Goal: Navigation & Orientation: Go to known website

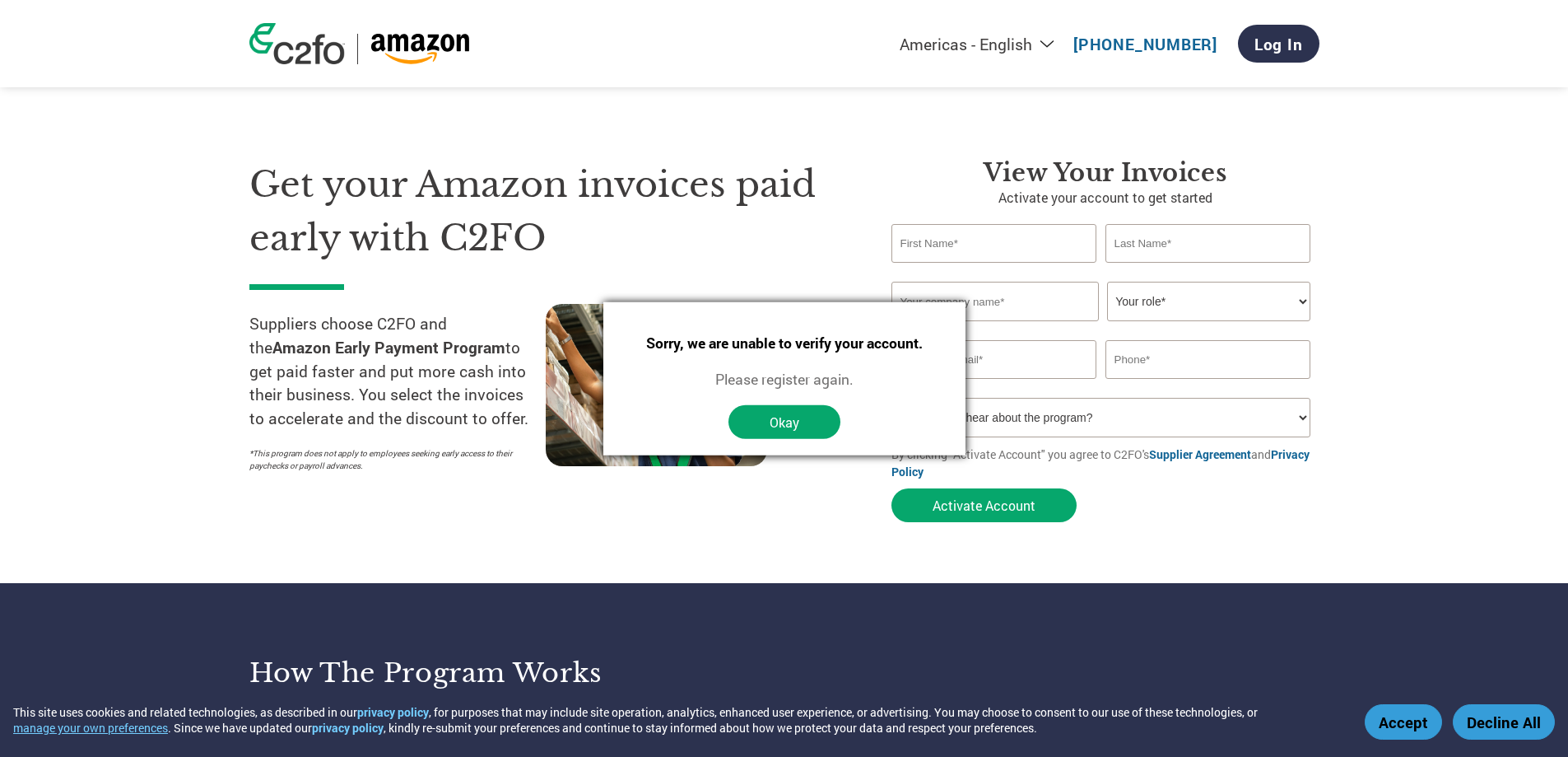
click at [1432, 733] on button "Accept" at bounding box center [1403, 722] width 78 height 35
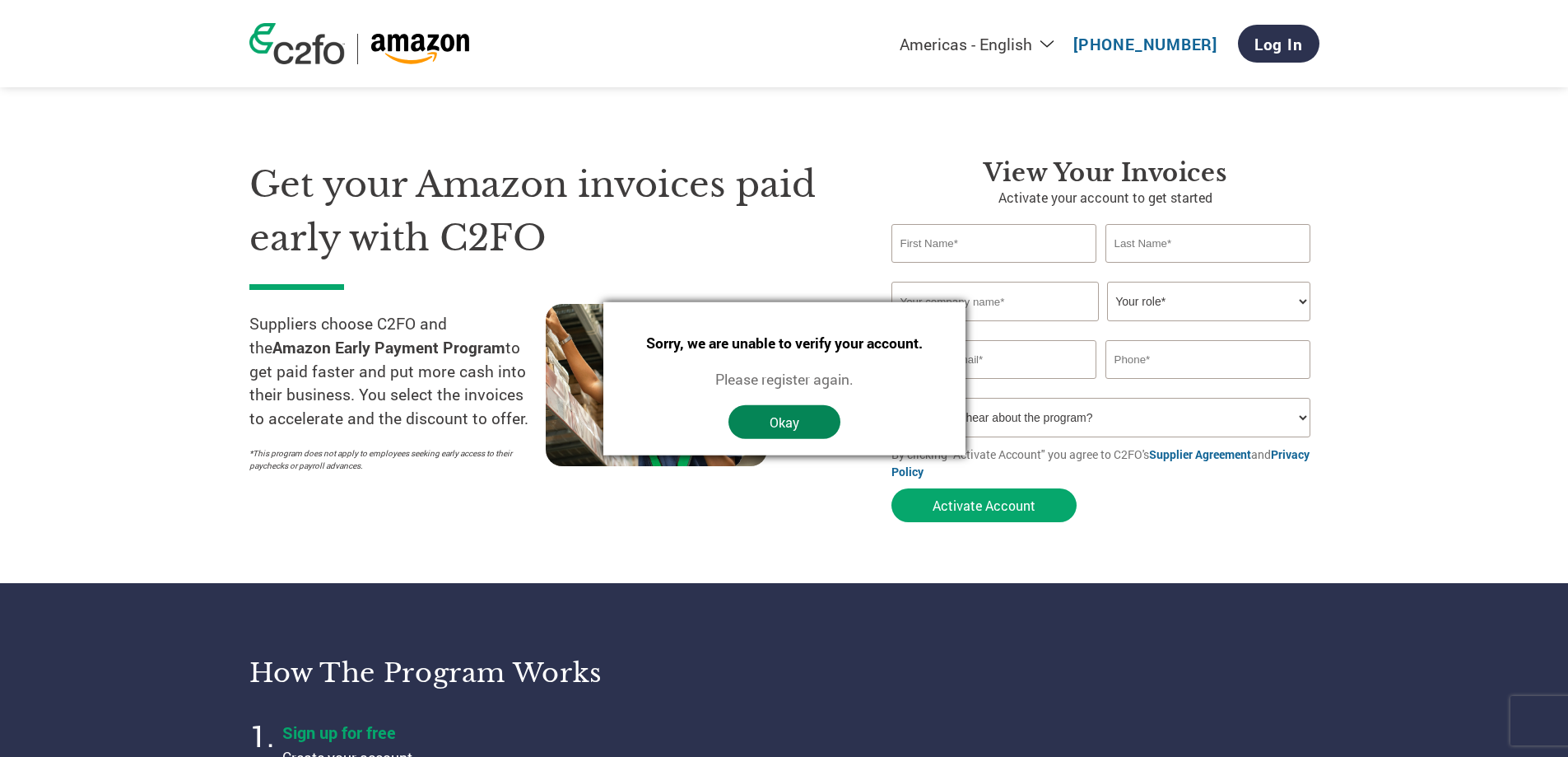
click at [780, 425] on button "Okay" at bounding box center [784, 422] width 112 height 34
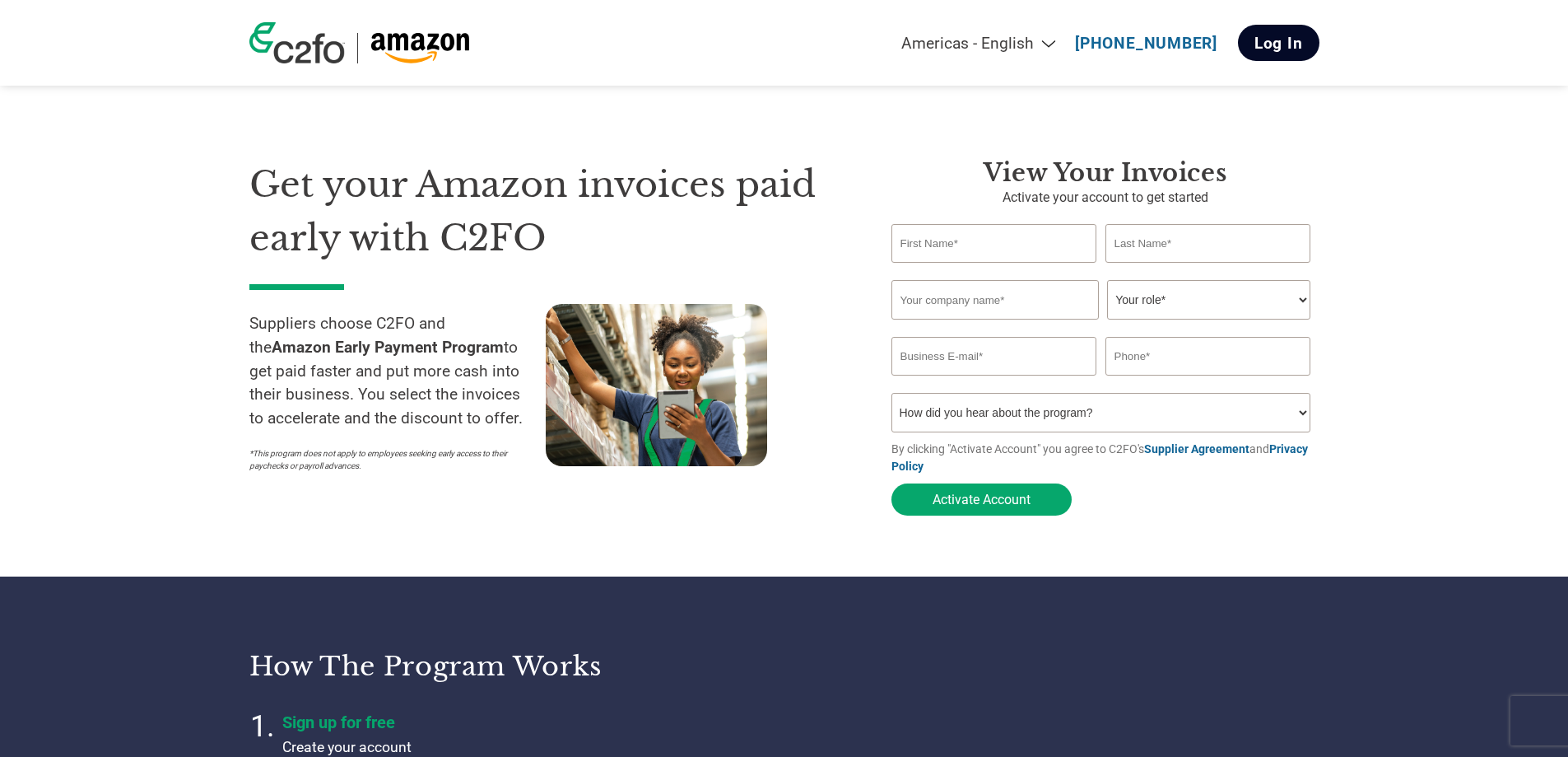
click at [1277, 41] on link "Log In" at bounding box center [1278, 42] width 82 height 36
